Goal: Find specific page/section: Find specific page/section

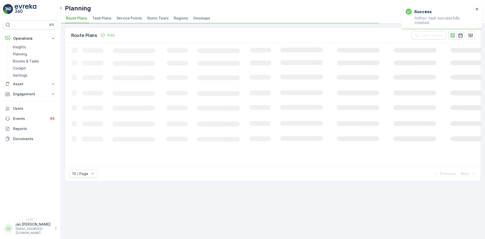
click at [133, 14] on div "Planning TexNL ( +02:00 ) Route Plans Task Plans Service Points Static Tours Re…" at bounding box center [273, 11] width 424 height 23
click at [128, 17] on span "Service Points" at bounding box center [129, 18] width 26 height 5
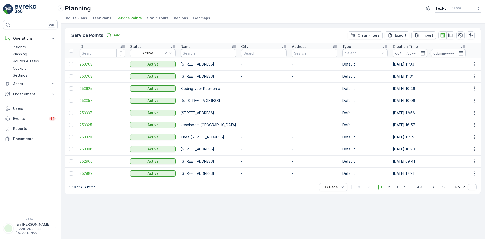
click at [201, 52] on input "text" at bounding box center [209, 53] width 56 height 8
click at [287, 54] on input "text" at bounding box center [263, 53] width 45 height 8
type input "schoonhove"
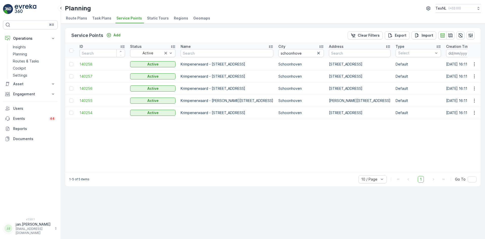
drag, startPoint x: 211, startPoint y: 76, endPoint x: 244, endPoint y: 79, distance: 33.4
click at [244, 79] on td "Krimpenerwaard - [STREET_ADDRESS]" at bounding box center [227, 76] width 98 height 12
drag, startPoint x: 211, startPoint y: 64, endPoint x: 239, endPoint y: 66, distance: 28.4
click at [239, 66] on p "Krimpenerwaard - [STREET_ADDRESS]" at bounding box center [227, 64] width 93 height 5
click at [84, 100] on span "140255" at bounding box center [102, 100] width 45 height 5
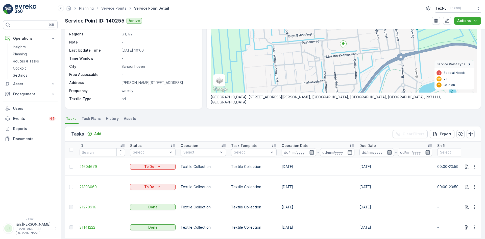
scroll to position [76, 0]
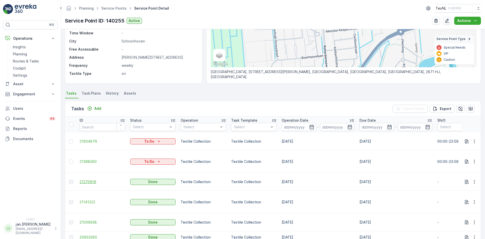
click at [87, 179] on span "21270916" at bounding box center [102, 181] width 45 height 5
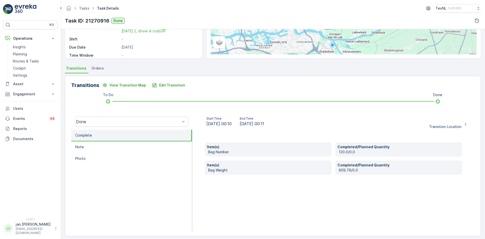
scroll to position [76, 0]
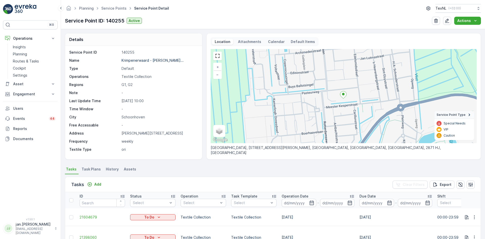
scroll to position [25, 0]
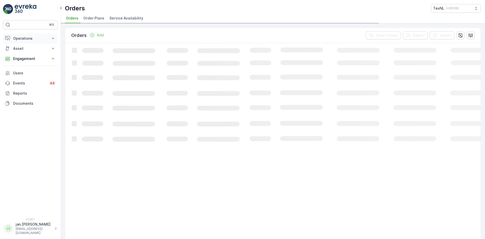
click at [31, 39] on p "Operations" at bounding box center [30, 38] width 34 height 5
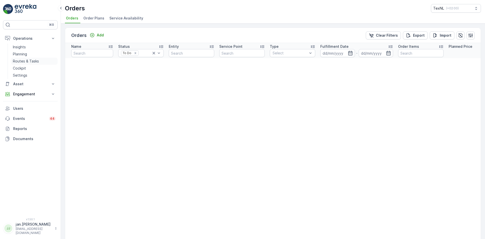
click at [22, 60] on p "Routes & Tasks" at bounding box center [26, 61] width 26 height 5
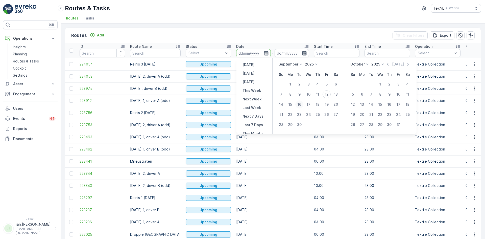
click at [299, 105] on div "16" at bounding box center [299, 104] width 8 height 8
type input "[DATE]"
click at [299, 105] on div "16" at bounding box center [299, 104] width 8 height 8
type input "[DATE]"
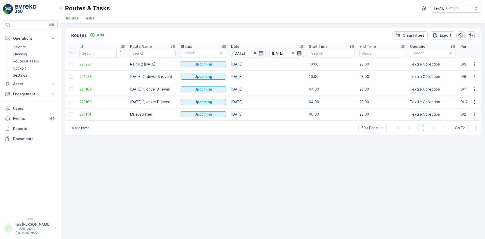
click at [92, 89] on span "221169" at bounding box center [102, 89] width 45 height 5
click at [92, 77] on span "221283" at bounding box center [102, 76] width 45 height 5
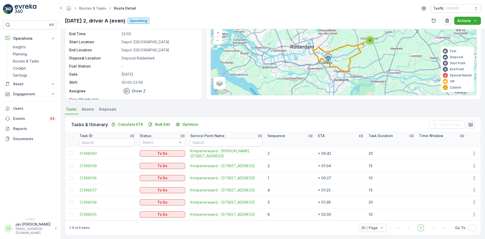
scroll to position [38, 0]
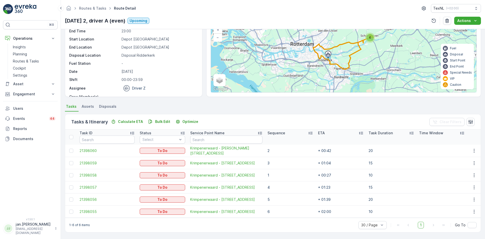
click at [280, 134] on p "Sequence" at bounding box center [276, 132] width 18 height 5
